Goal: Communication & Community: Share content

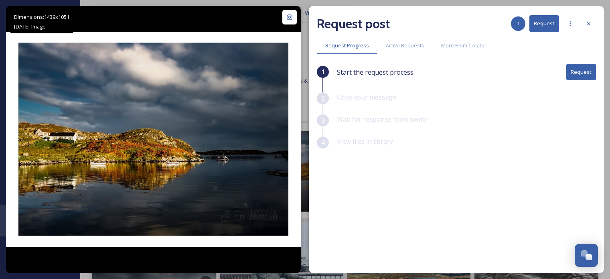
scroll to position [120, 0]
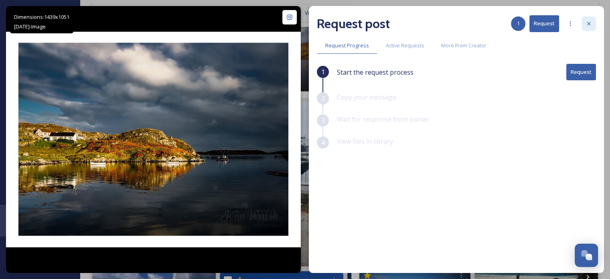
click at [593, 22] on div at bounding box center [588, 23] width 14 height 14
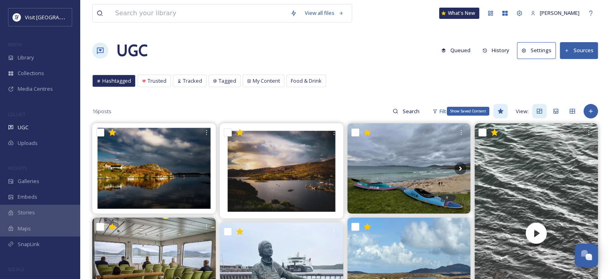
click at [497, 112] on icon at bounding box center [500, 111] width 6 height 6
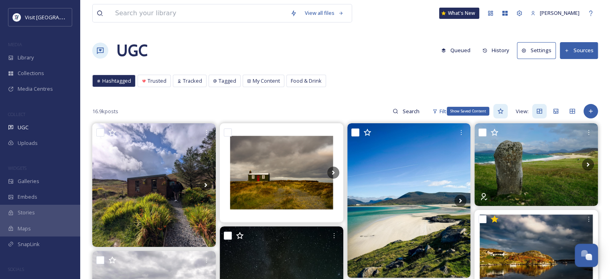
click at [503, 111] on icon at bounding box center [500, 111] width 6 height 6
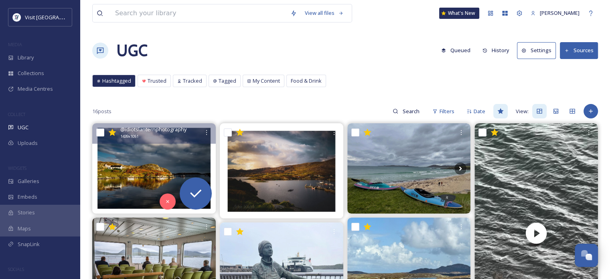
click at [188, 152] on img at bounding box center [153, 168] width 123 height 90
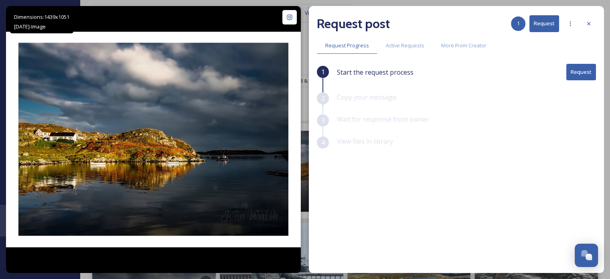
click at [577, 69] on button "Request" at bounding box center [581, 72] width 30 height 16
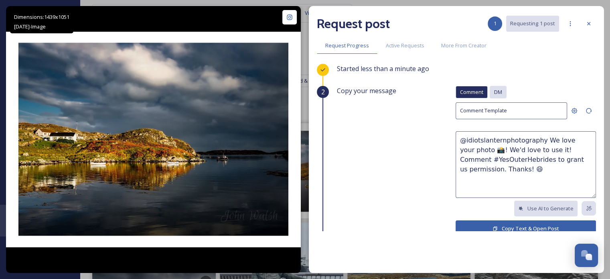
click at [495, 89] on span "DM" at bounding box center [498, 92] width 8 height 8
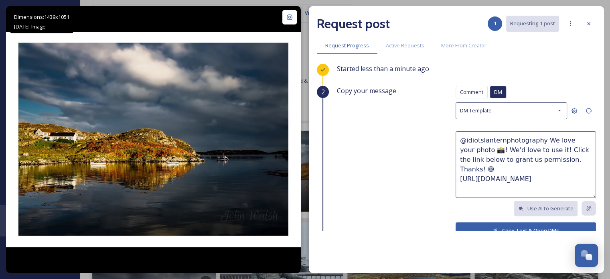
click at [513, 225] on button "Copy Text & Open DMs" at bounding box center [525, 230] width 140 height 16
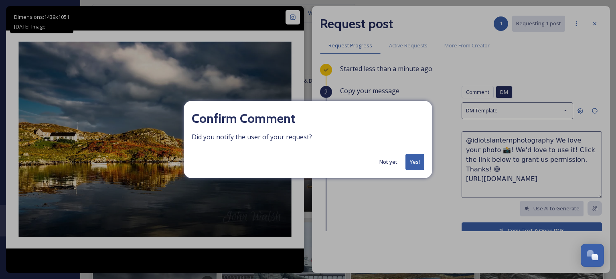
click at [415, 159] on button "Yes!" at bounding box center [414, 161] width 19 height 16
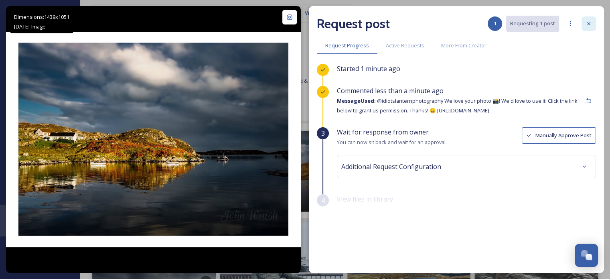
click at [583, 24] on div at bounding box center [588, 23] width 14 height 14
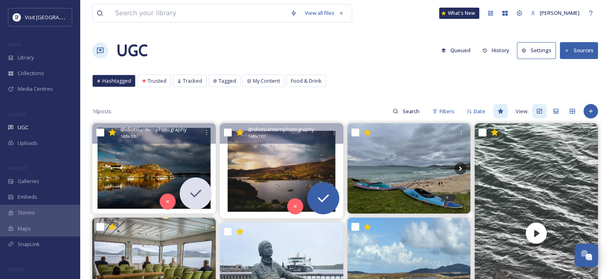
click at [289, 172] on img at bounding box center [281, 170] width 123 height 95
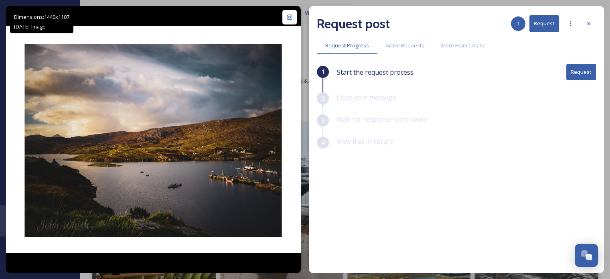
click at [577, 65] on button "Request" at bounding box center [581, 72] width 30 height 16
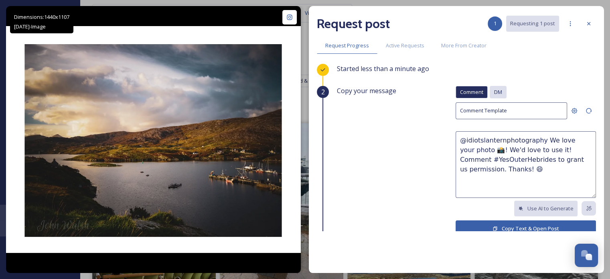
click at [495, 91] on span "DM" at bounding box center [498, 92] width 8 height 8
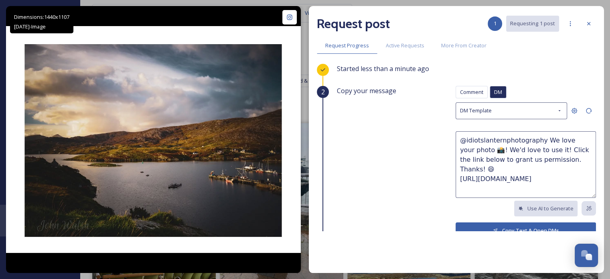
click at [502, 224] on button "Copy Text & Open DMs" at bounding box center [525, 230] width 140 height 16
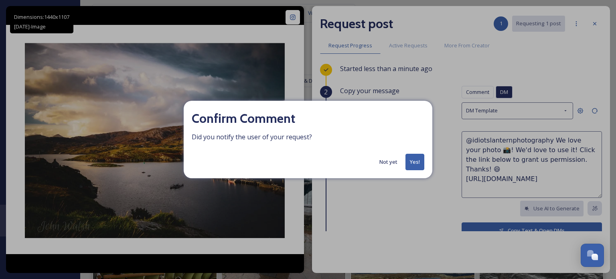
click at [414, 160] on button "Yes!" at bounding box center [414, 161] width 19 height 16
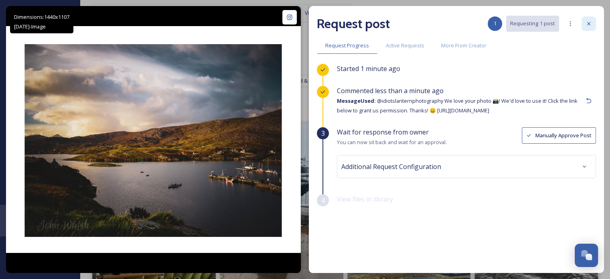
click at [588, 23] on icon at bounding box center [588, 23] width 3 height 3
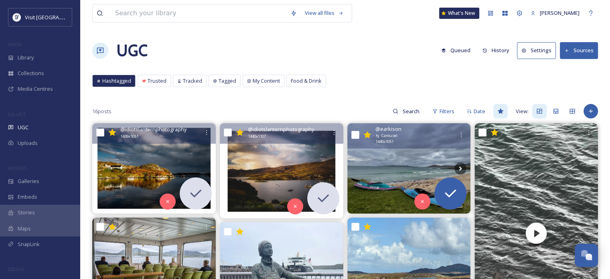
click at [426, 155] on img at bounding box center [408, 168] width 123 height 90
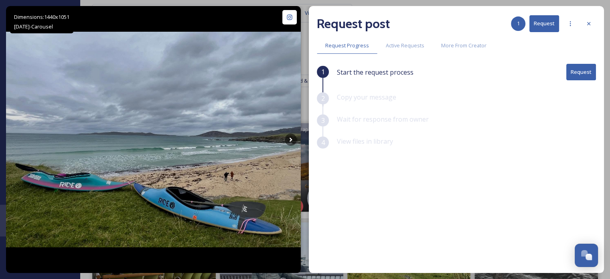
click at [577, 72] on button "Request" at bounding box center [581, 72] width 30 height 16
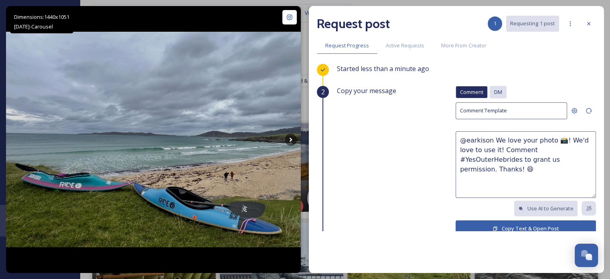
click at [495, 87] on div "DM" at bounding box center [497, 92] width 17 height 12
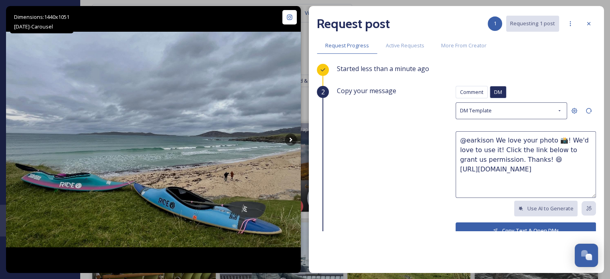
click at [501, 224] on button "Copy Text & Open DMs" at bounding box center [525, 230] width 140 height 16
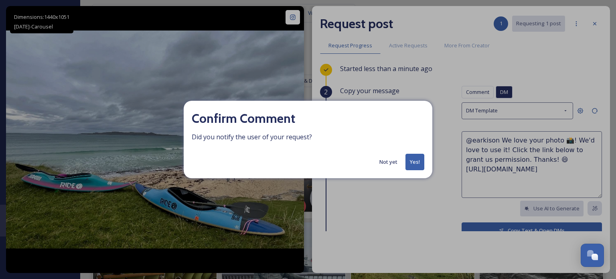
click at [412, 165] on button "Yes!" at bounding box center [414, 161] width 19 height 16
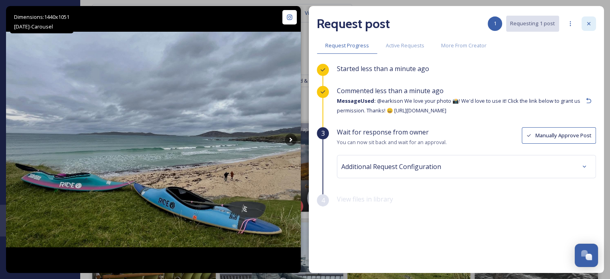
click at [586, 22] on icon at bounding box center [588, 23] width 6 height 6
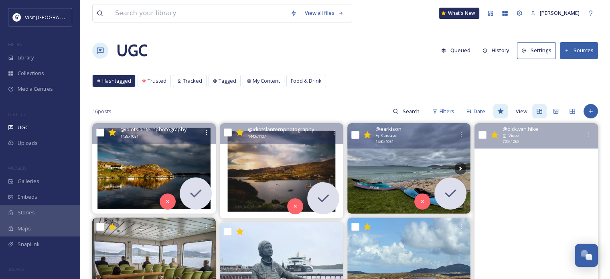
click at [527, 186] on video "The cutest encounter yesterday 🥹 🦦 \a\a#isleofvatersay #isleofbarra #outerhebri…" at bounding box center [535, 233] width 123 height 220
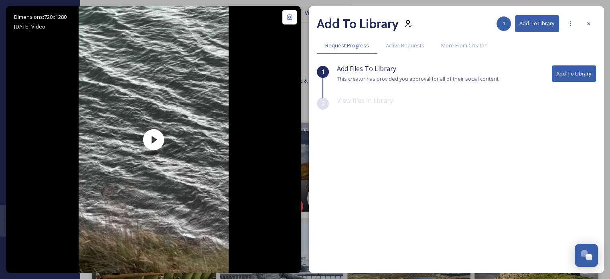
click at [572, 70] on button "Add To Library" at bounding box center [573, 73] width 44 height 16
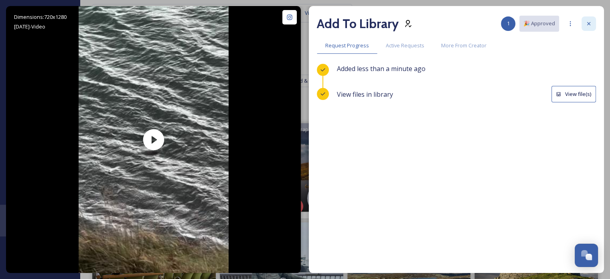
click at [589, 22] on icon at bounding box center [588, 23] width 6 height 6
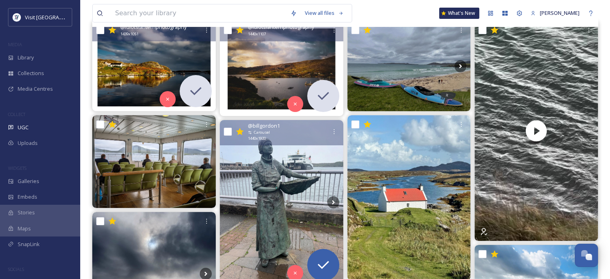
scroll to position [120, 0]
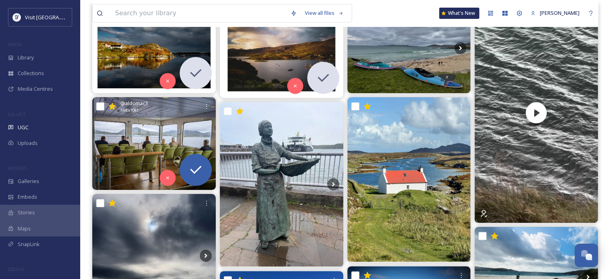
click at [148, 144] on img at bounding box center [153, 143] width 123 height 93
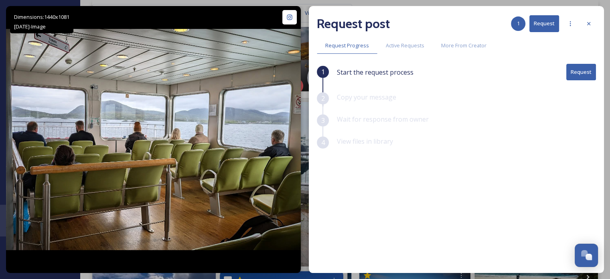
click at [582, 72] on button "Request" at bounding box center [581, 72] width 30 height 16
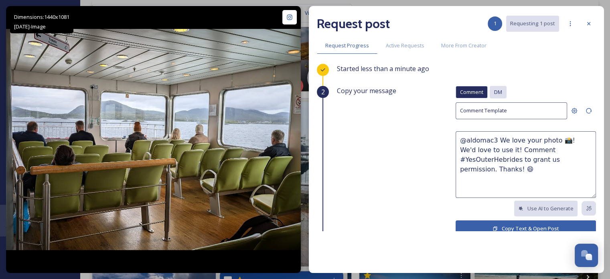
click at [494, 90] on span "DM" at bounding box center [498, 92] width 8 height 8
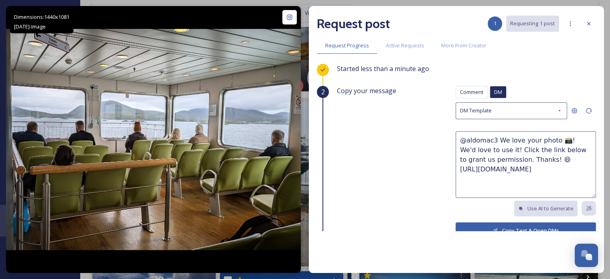
click at [504, 222] on button "Copy Text & Open DMs" at bounding box center [525, 230] width 140 height 16
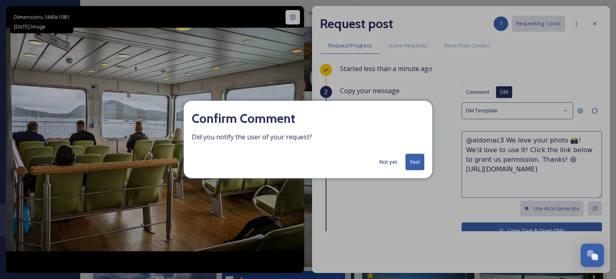
click at [416, 158] on button "Yes!" at bounding box center [414, 161] width 19 height 16
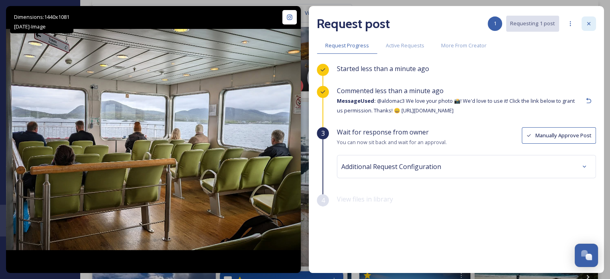
click at [587, 23] on icon at bounding box center [588, 23] width 3 height 3
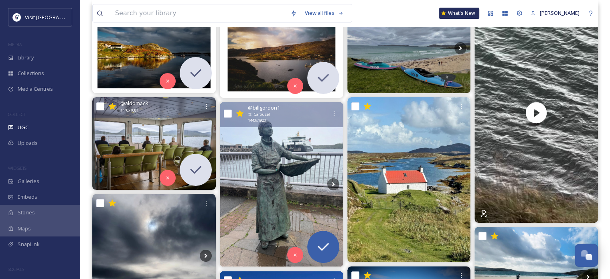
click at [300, 168] on img at bounding box center [281, 184] width 123 height 164
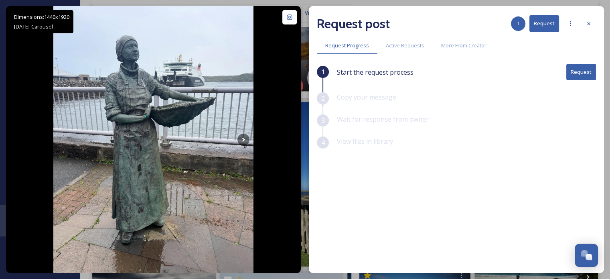
click at [587, 72] on button "Request" at bounding box center [581, 72] width 30 height 16
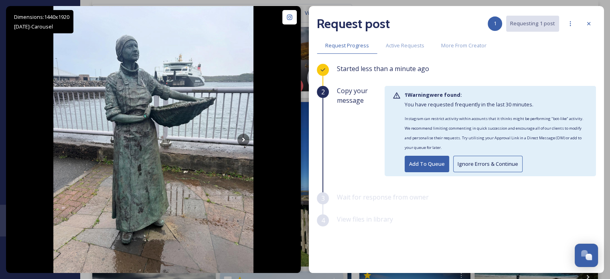
click at [474, 166] on button "Ignore Errors & Continue" at bounding box center [487, 163] width 69 height 16
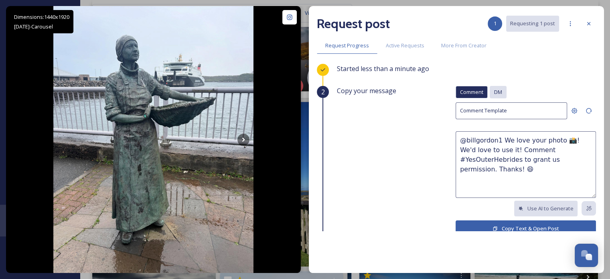
click at [494, 87] on div "DM" at bounding box center [497, 92] width 17 height 12
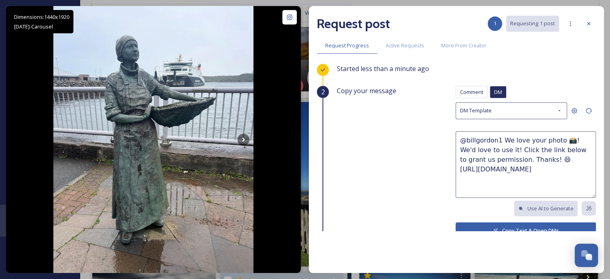
click at [479, 227] on button "Copy Text & Open DMs" at bounding box center [525, 230] width 140 height 16
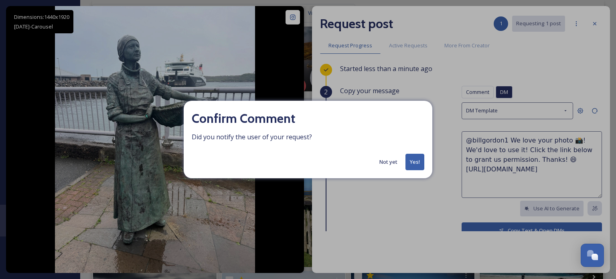
click at [414, 158] on button "Yes!" at bounding box center [414, 161] width 19 height 16
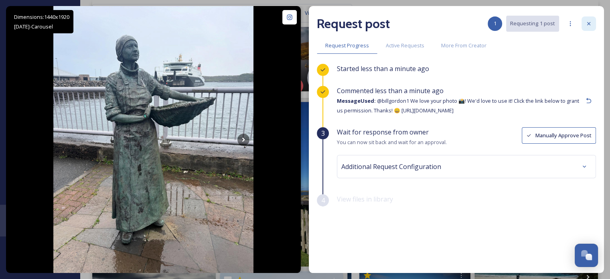
click at [587, 25] on icon at bounding box center [588, 23] width 6 height 6
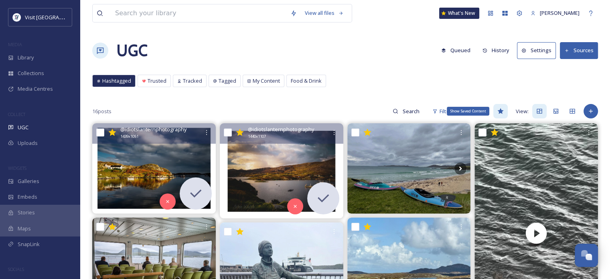
click at [503, 109] on icon at bounding box center [500, 111] width 6 height 6
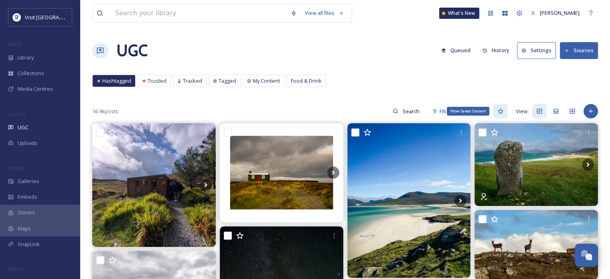
click at [501, 110] on icon at bounding box center [500, 111] width 6 height 6
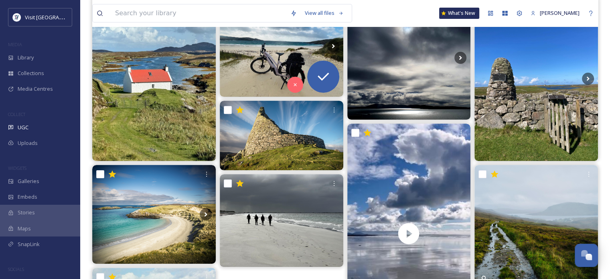
scroll to position [47, 0]
